Goal: Information Seeking & Learning: Learn about a topic

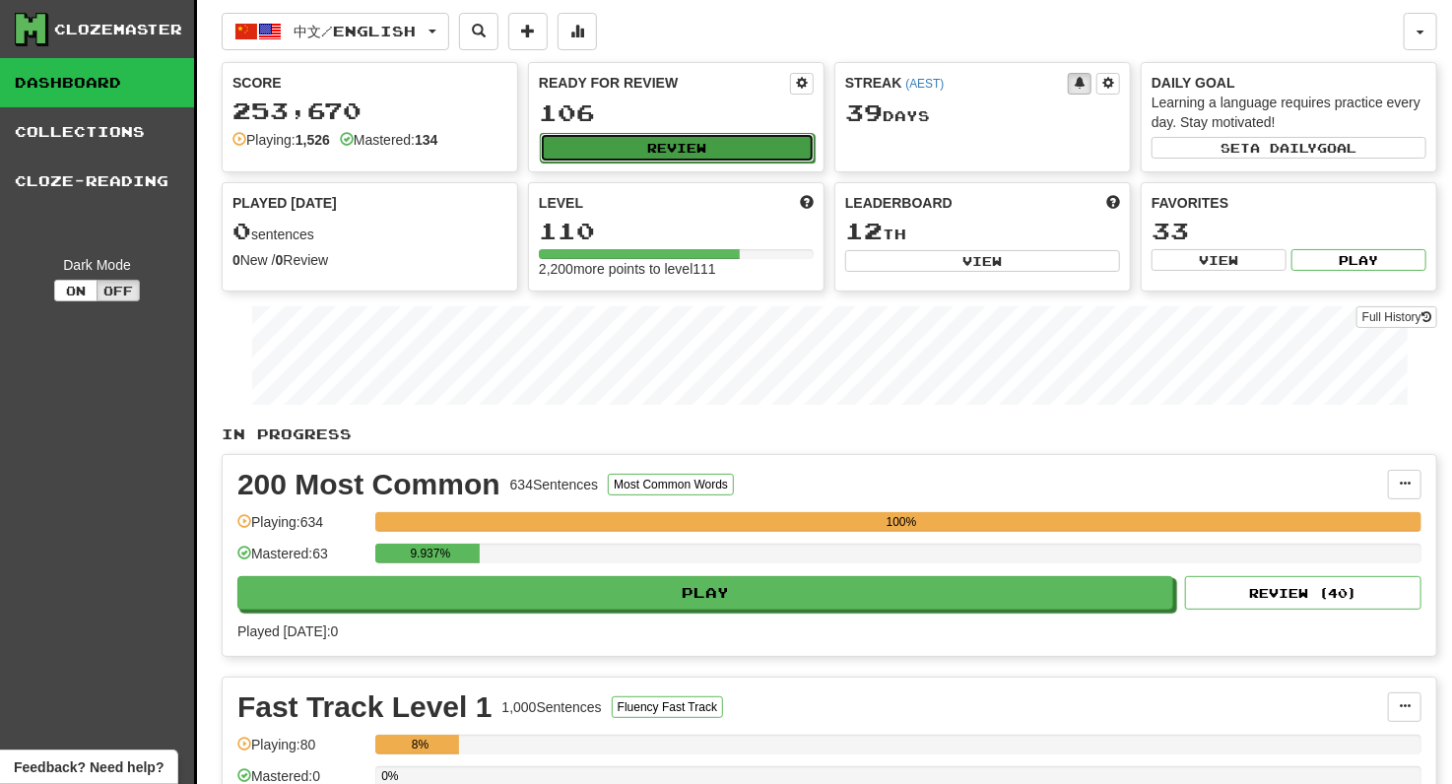
click at [607, 145] on button "Review" at bounding box center [677, 148] width 275 height 30
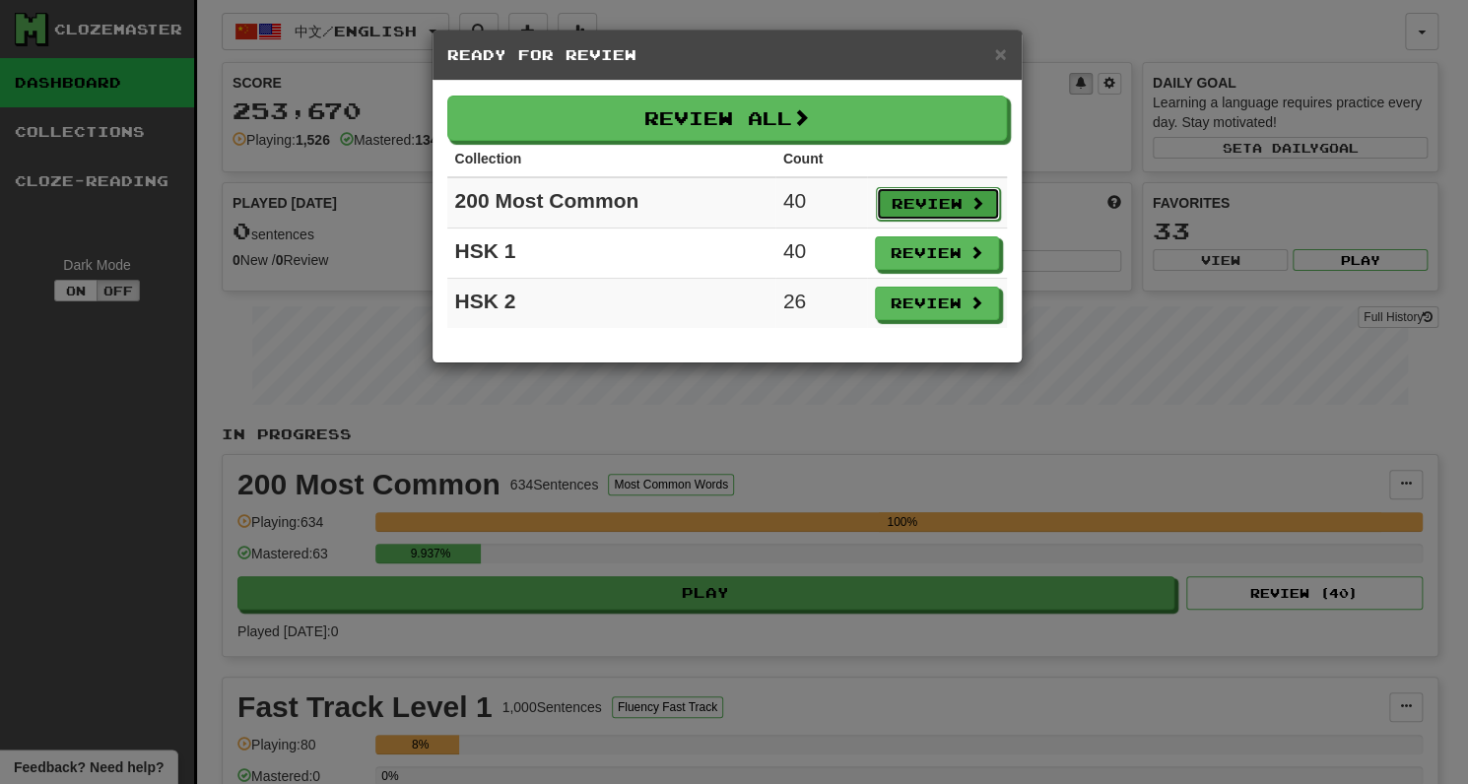
click at [935, 194] on button "Review" at bounding box center [938, 203] width 124 height 33
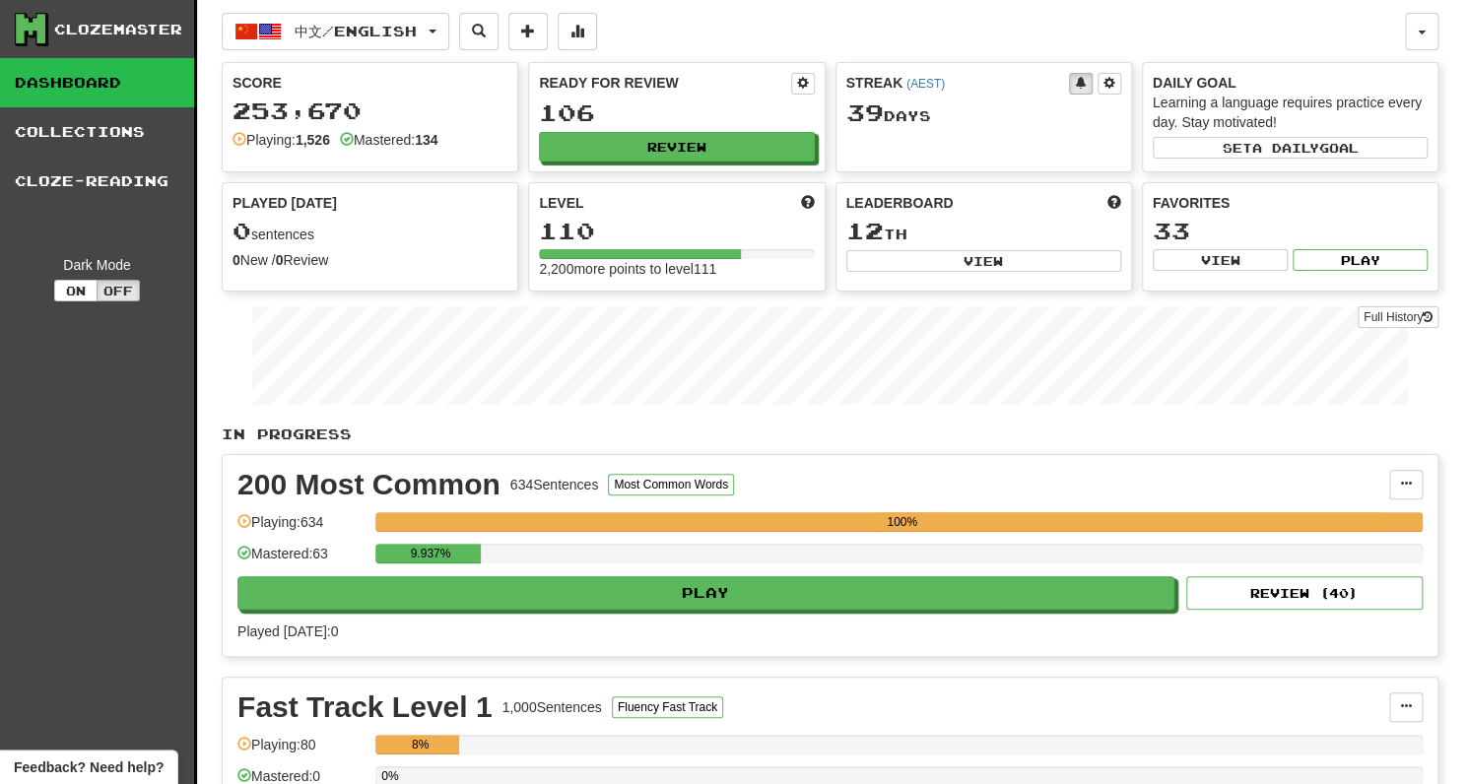
select select "**"
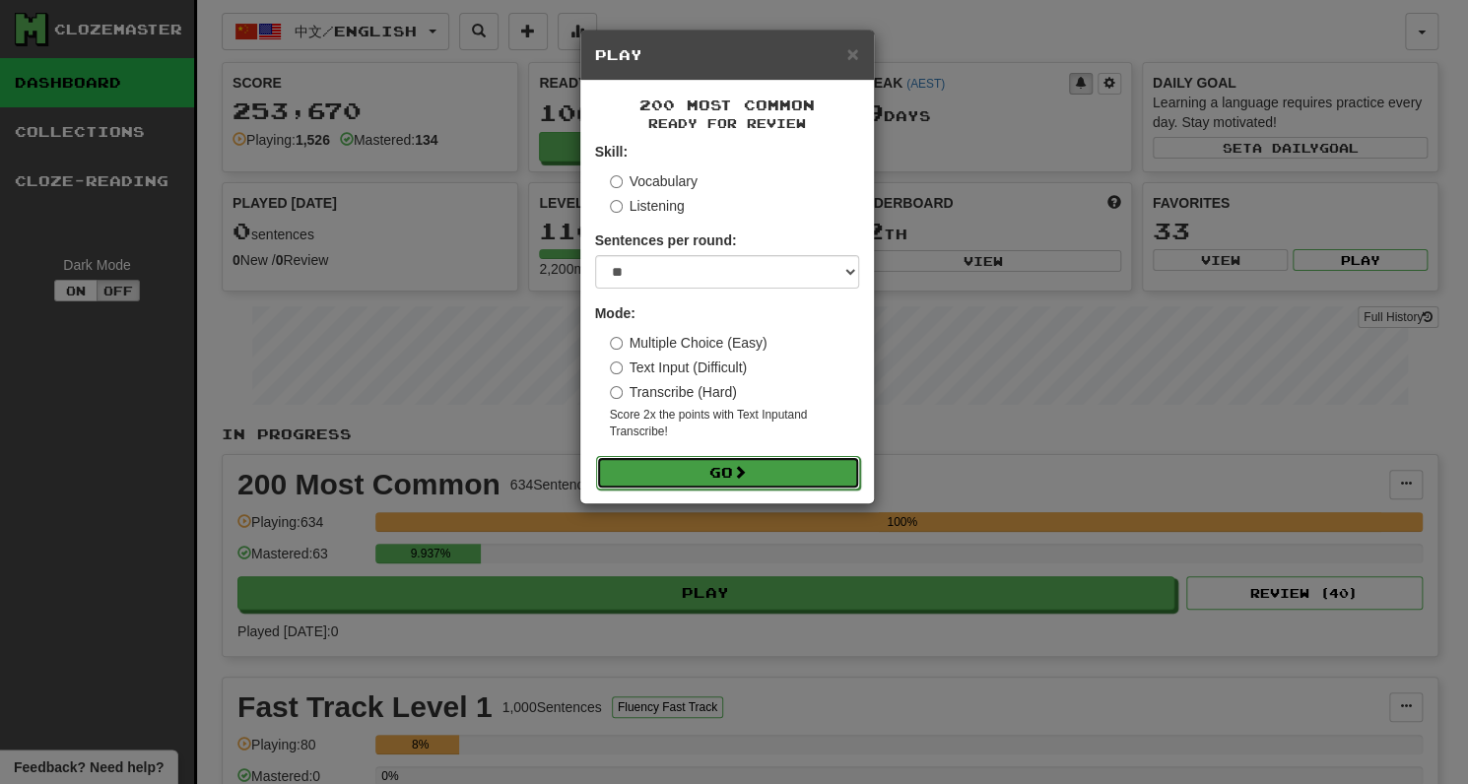
click at [686, 460] on button "Go" at bounding box center [728, 472] width 264 height 33
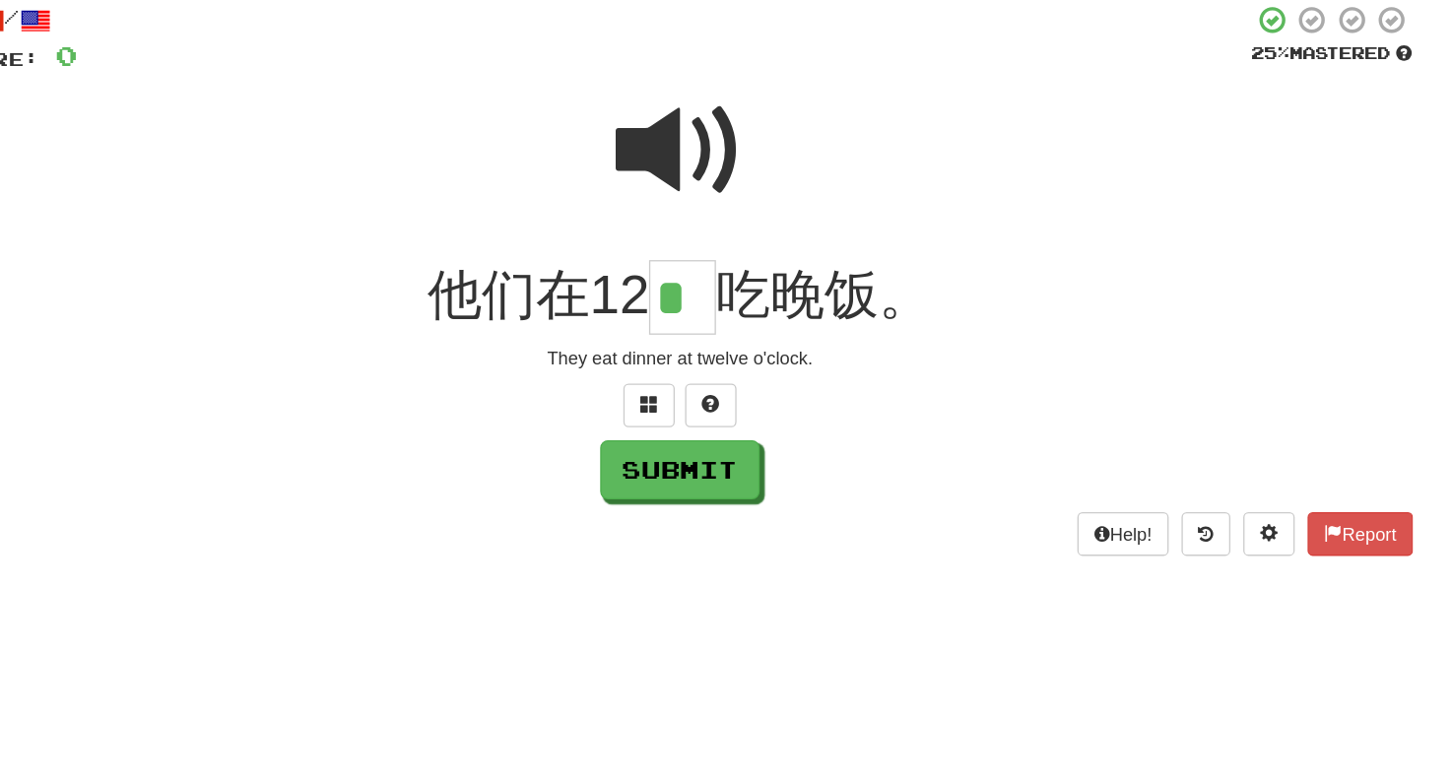
type input "*"
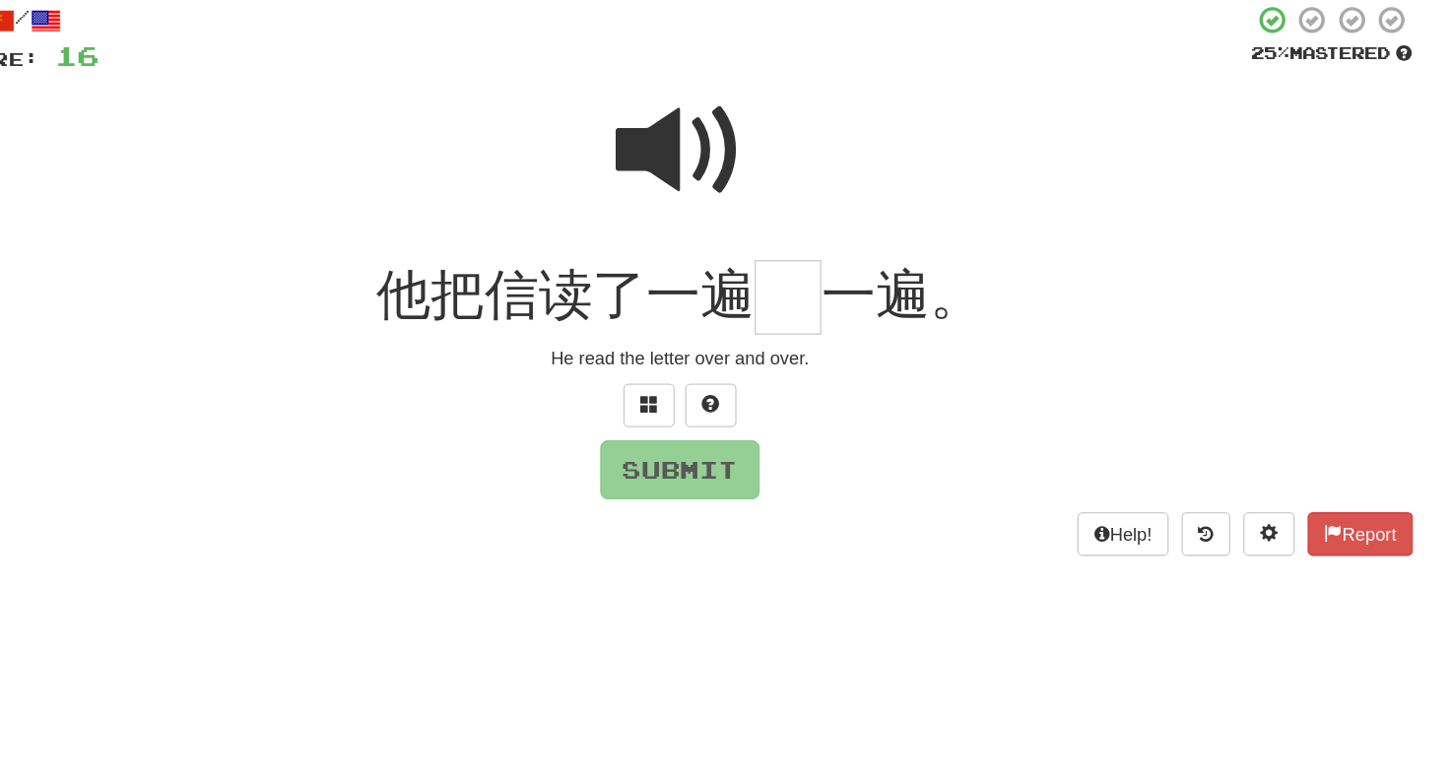
click at [714, 237] on span at bounding box center [726, 232] width 99 height 99
click at [809, 360] on input "text" at bounding box center [808, 345] width 51 height 58
type input "*"
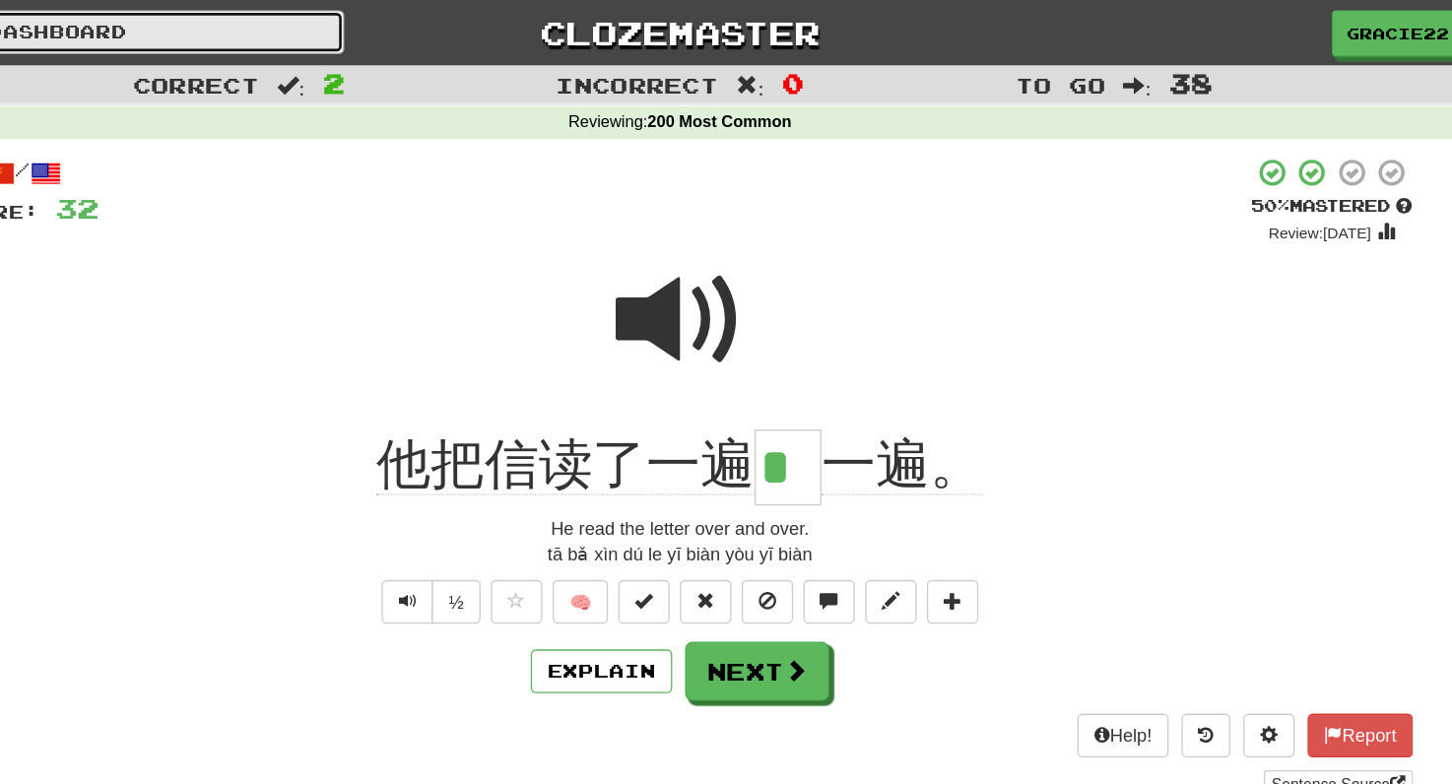
click at [281, 21] on link "Dashboard" at bounding box center [242, 24] width 454 height 33
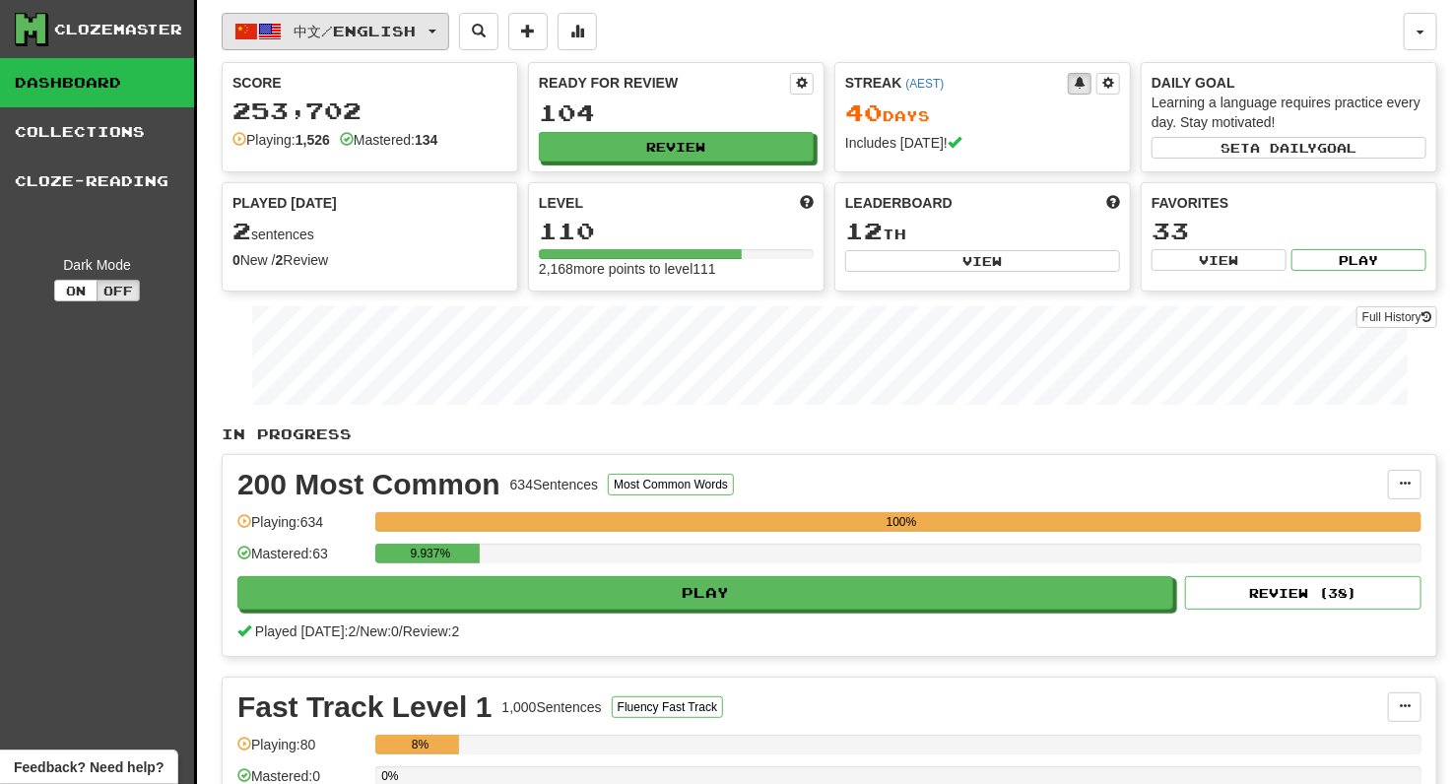
click at [449, 32] on button "中文 / English" at bounding box center [336, 31] width 228 height 37
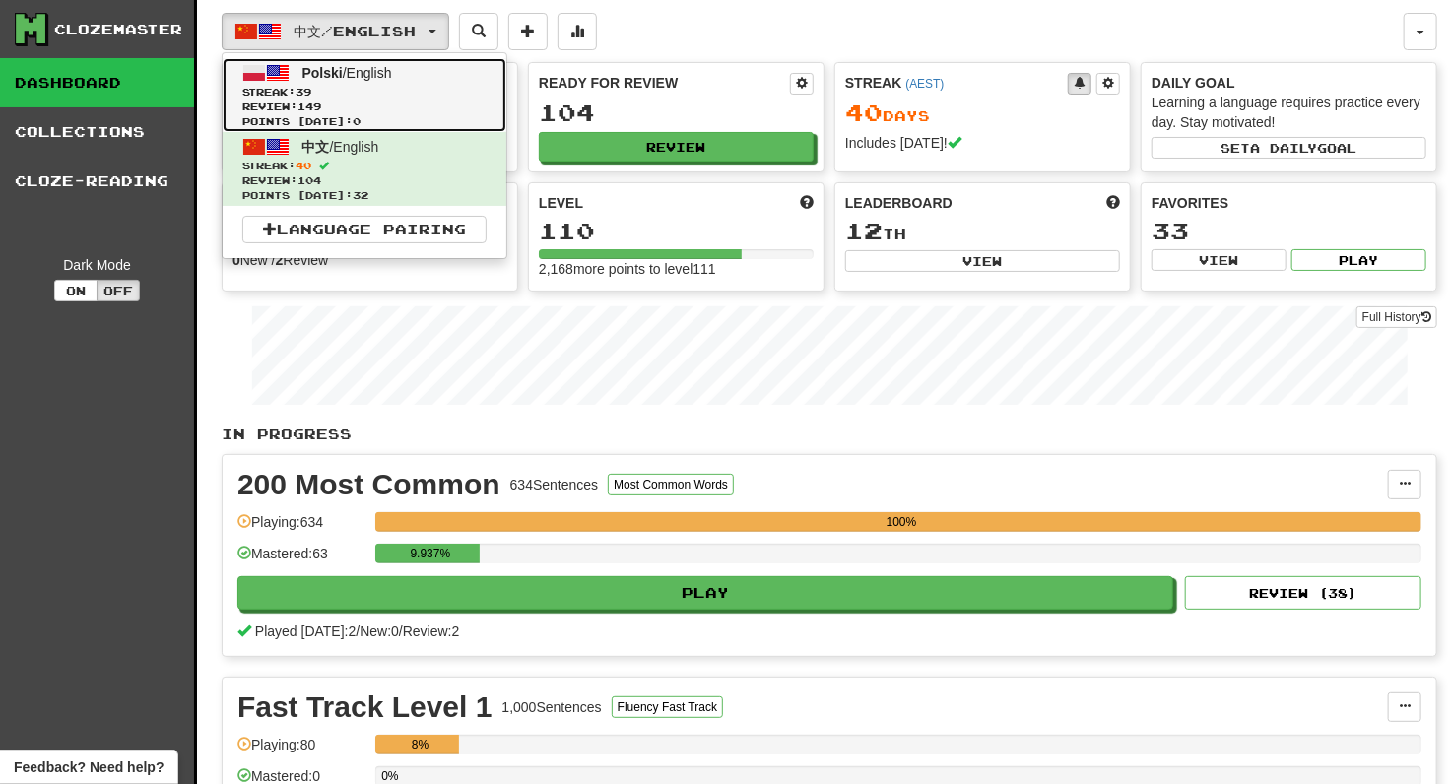
click at [402, 92] on span "Streak: 39" at bounding box center [364, 92] width 244 height 15
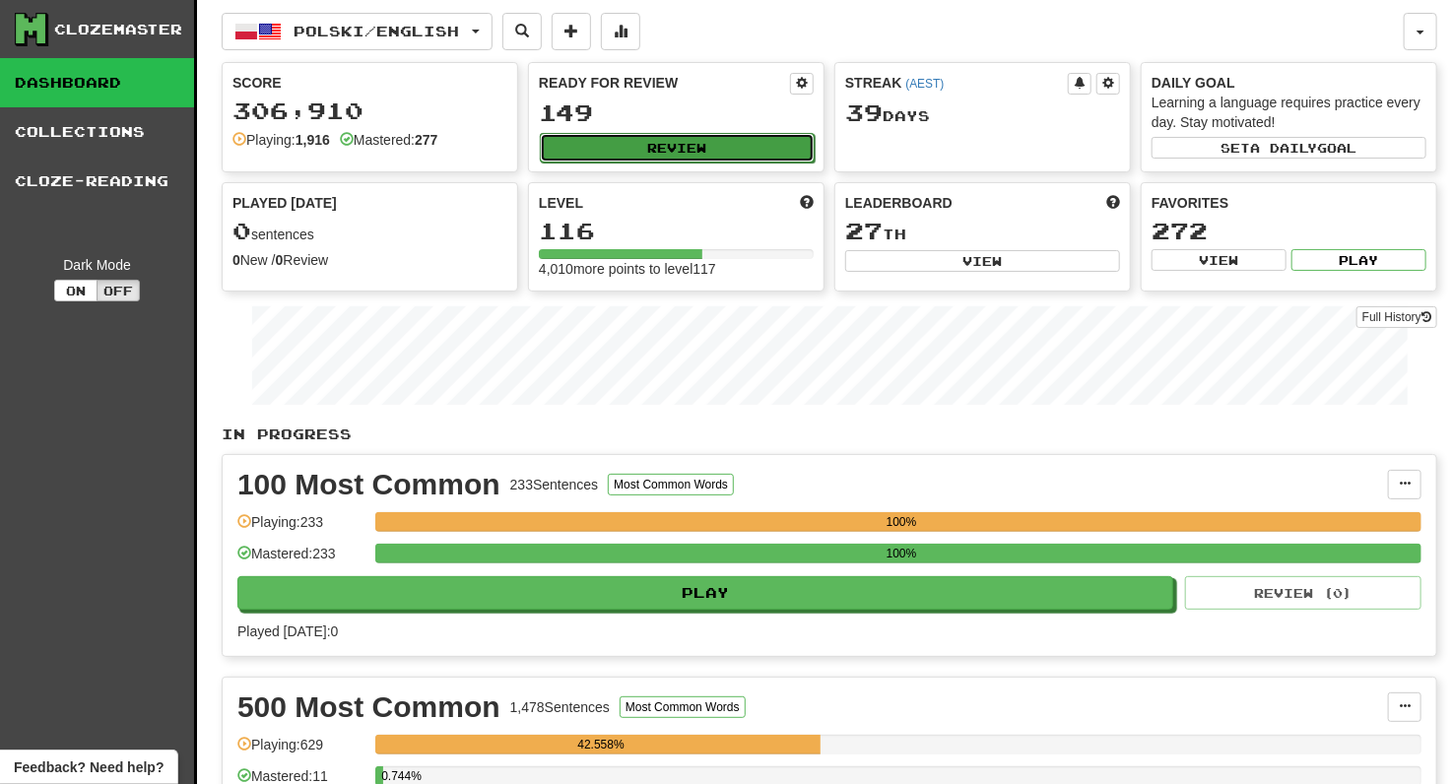
click at [662, 141] on button "Review" at bounding box center [677, 148] width 275 height 30
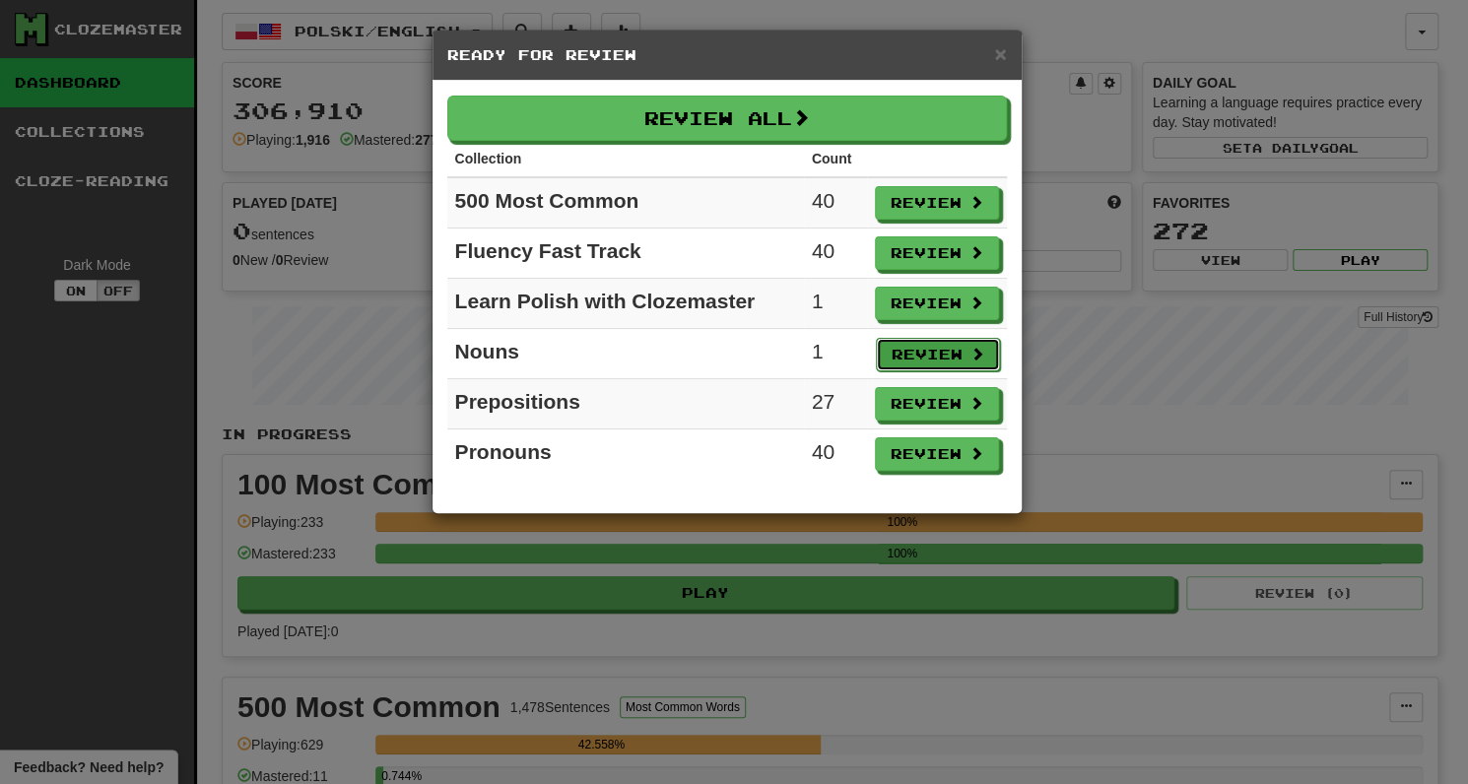
click at [930, 351] on button "Review" at bounding box center [938, 354] width 124 height 33
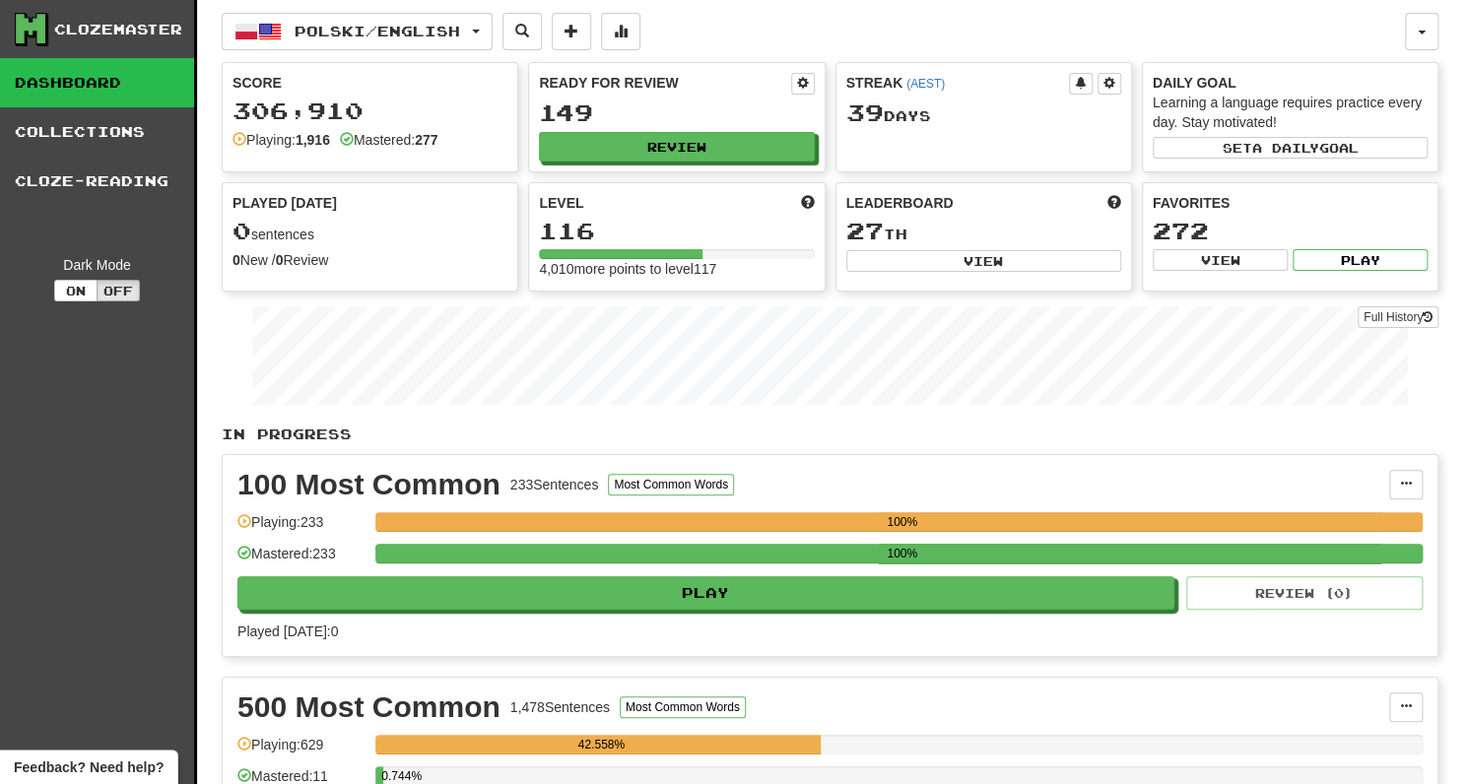
select select "**"
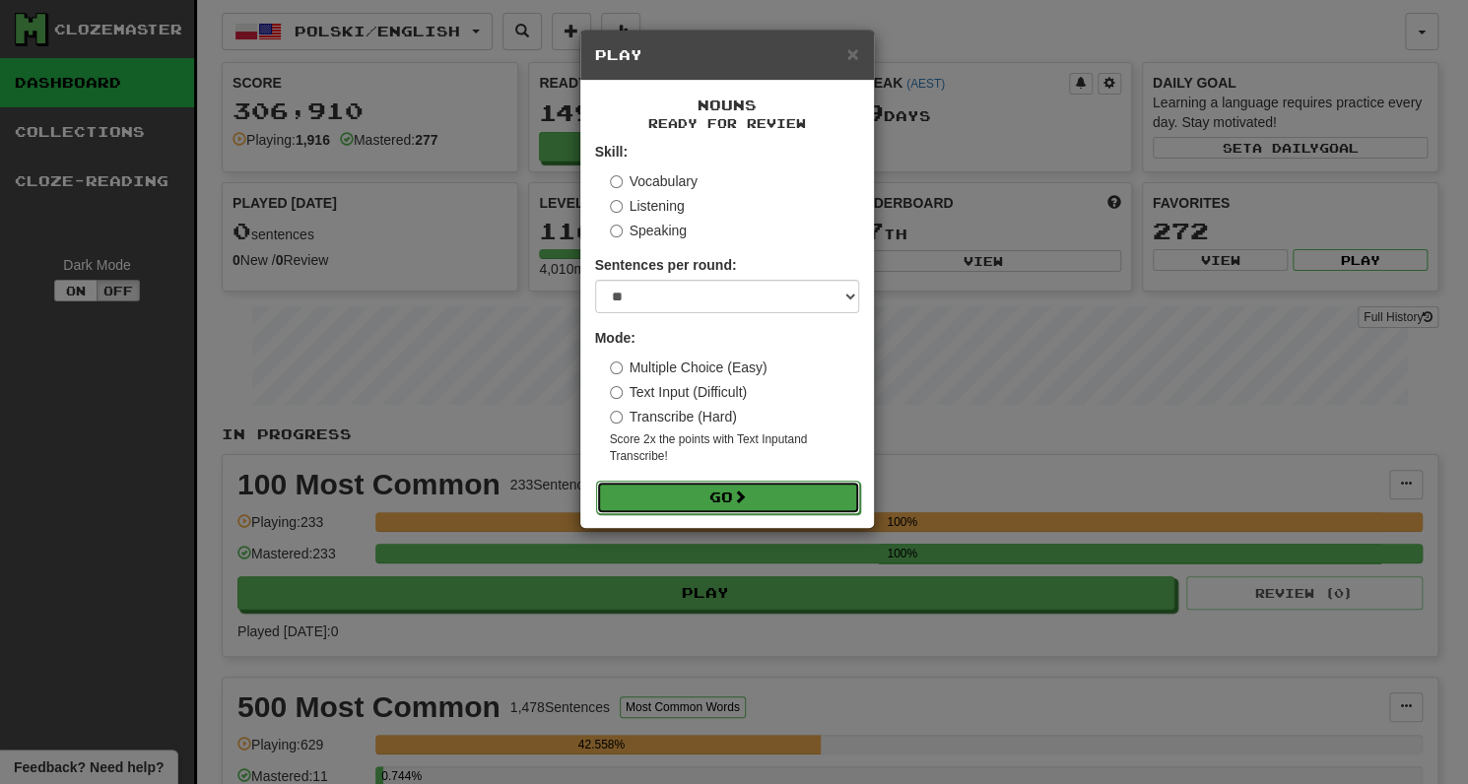
click at [705, 492] on button "Go" at bounding box center [728, 497] width 264 height 33
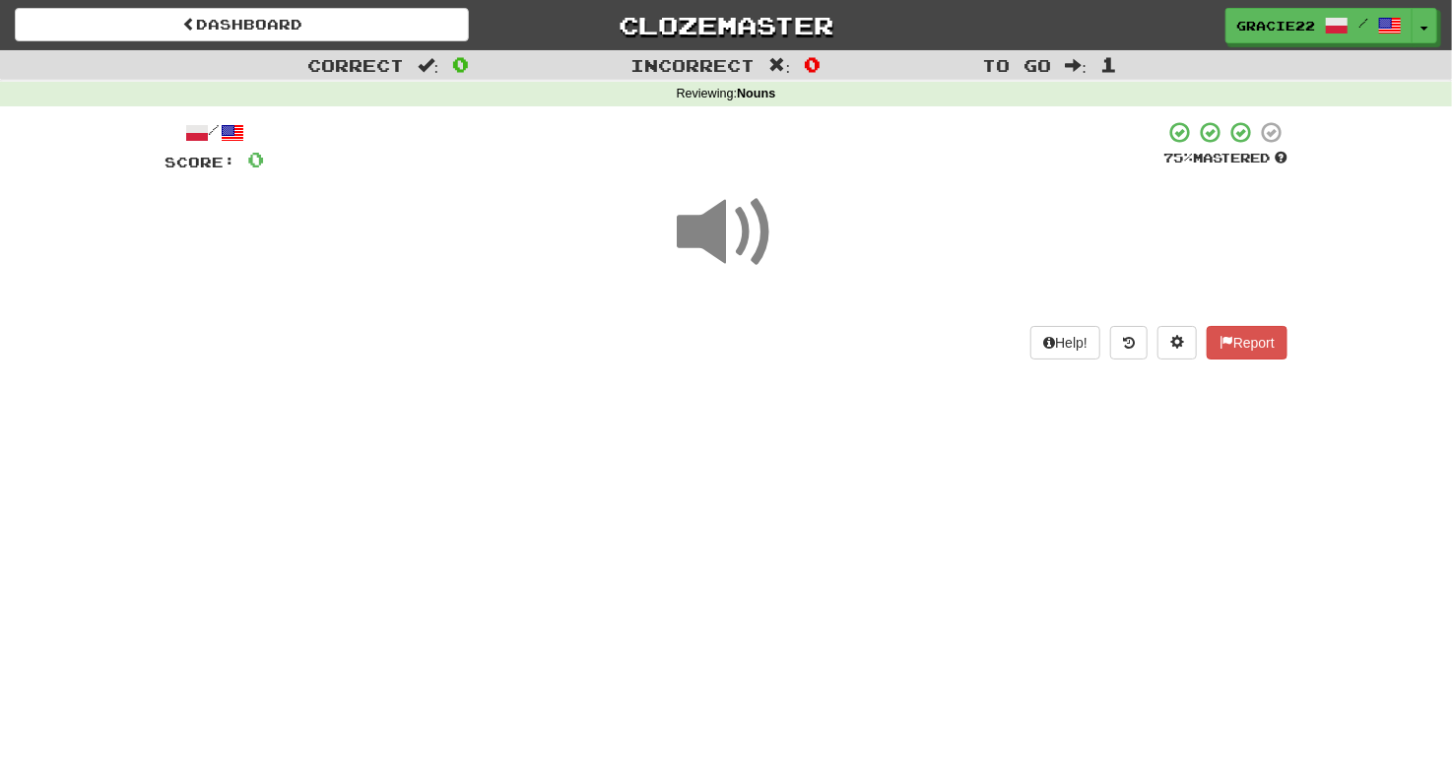
click at [702, 229] on span at bounding box center [726, 232] width 99 height 99
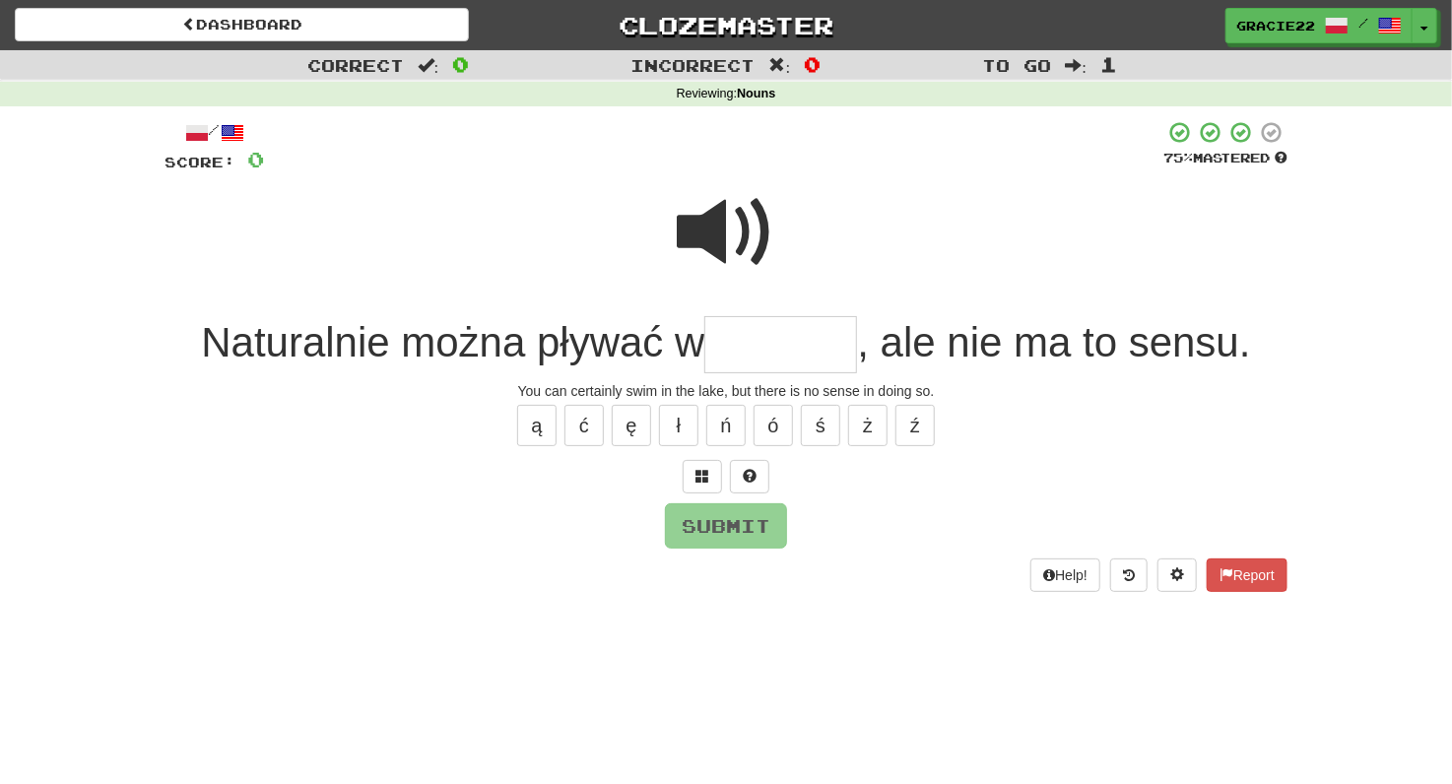
click at [728, 232] on span at bounding box center [726, 232] width 99 height 99
click at [764, 346] on input "text" at bounding box center [780, 345] width 153 height 58
click at [696, 473] on span at bounding box center [703, 476] width 14 height 14
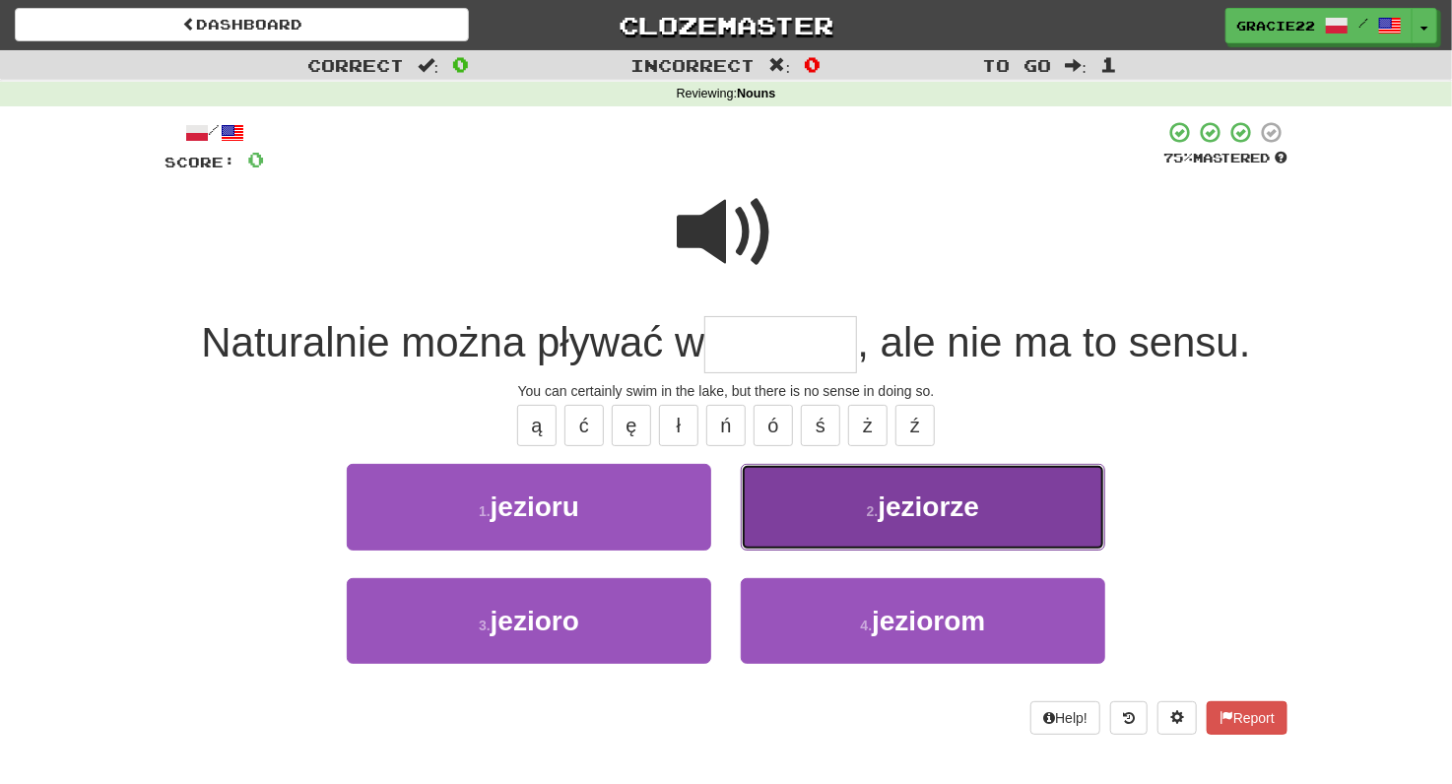
click at [940, 507] on span "jeziorze" at bounding box center [928, 507] width 101 height 31
type input "********"
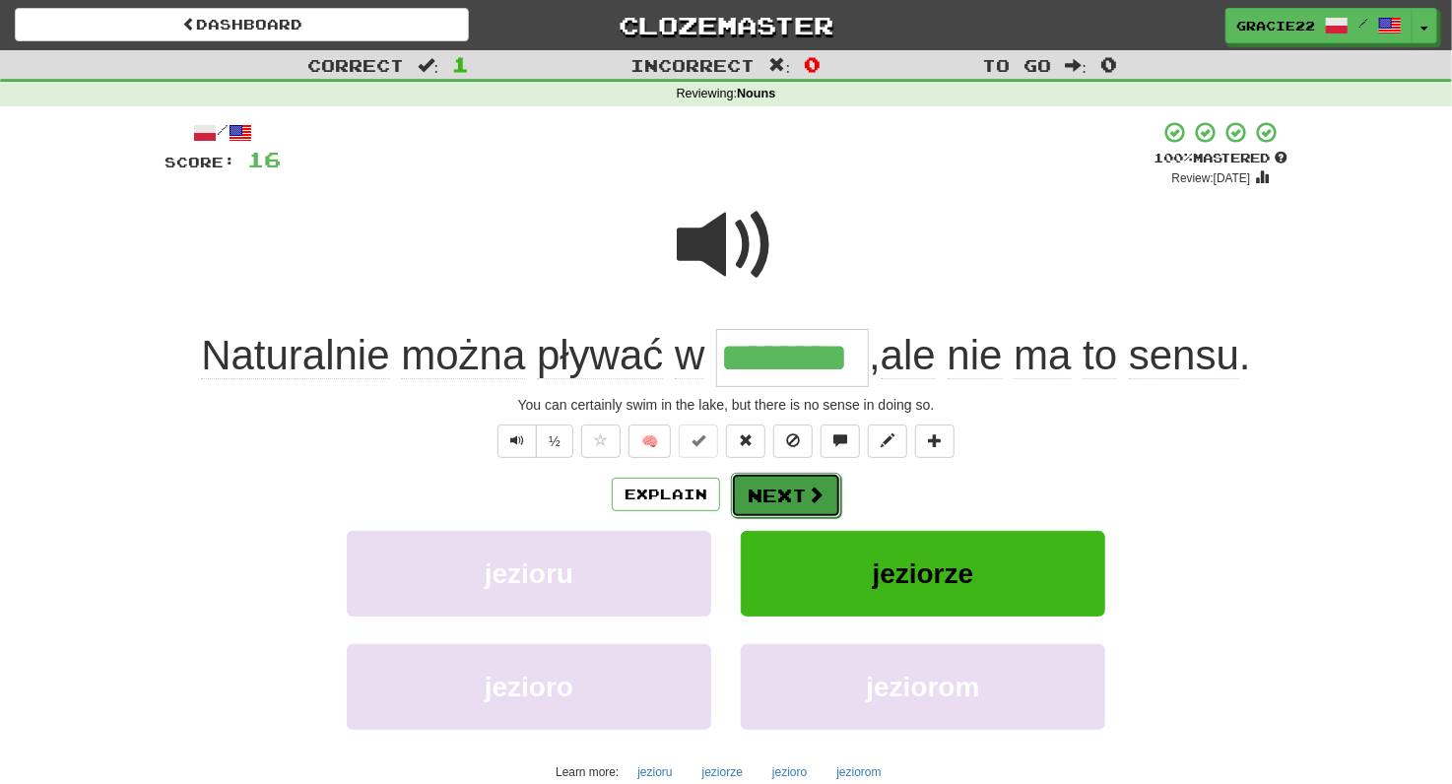
click at [792, 494] on button "Next" at bounding box center [786, 495] width 110 height 45
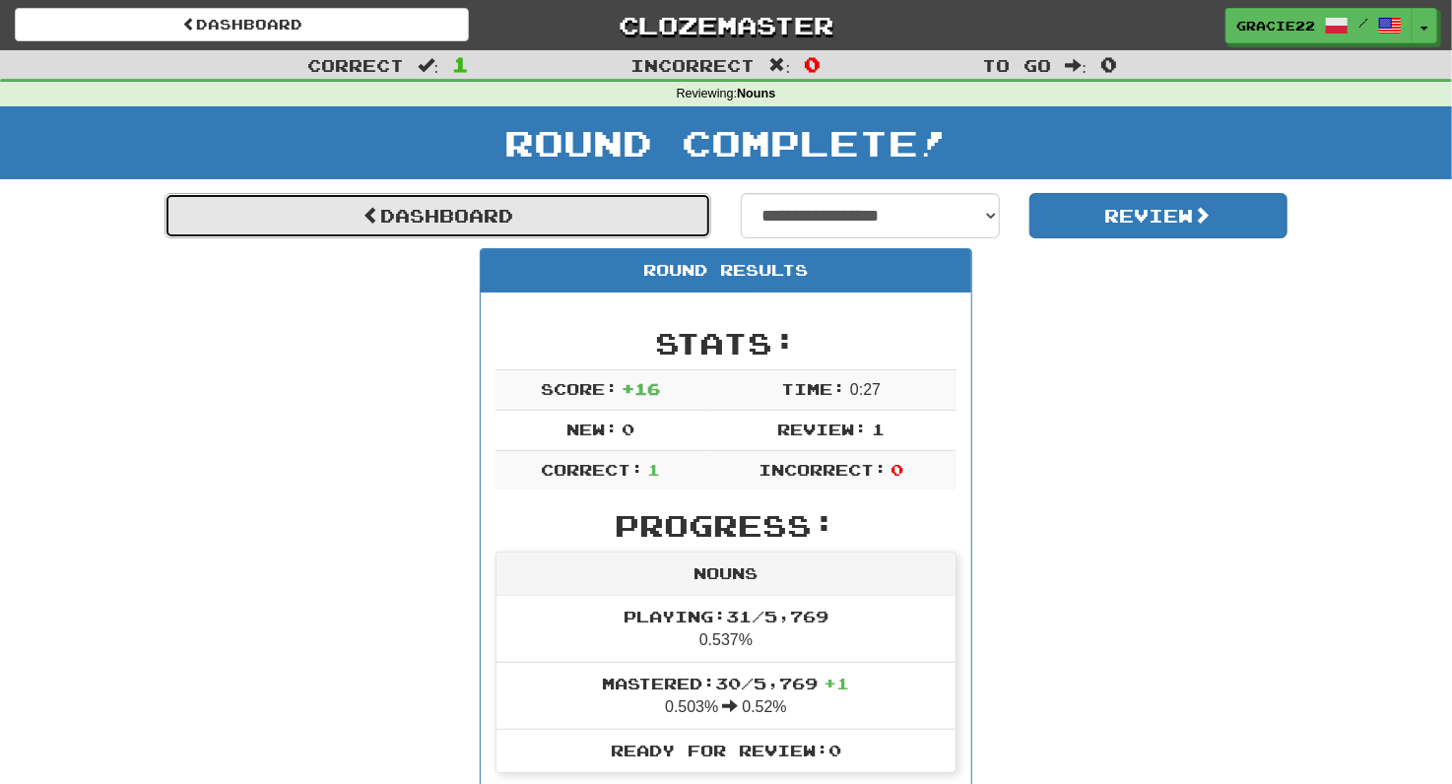
click at [418, 223] on link "Dashboard" at bounding box center [438, 215] width 547 height 45
